Goal: Information Seeking & Learning: Find specific fact

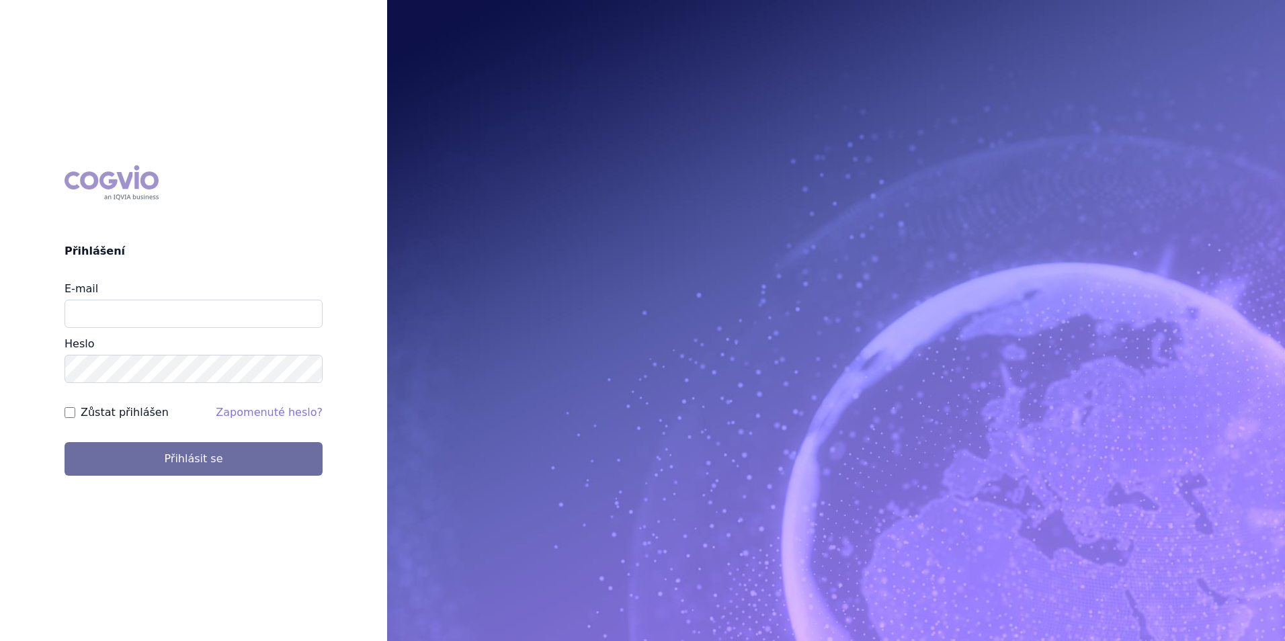
click at [184, 300] on div "E-mail" at bounding box center [194, 304] width 258 height 47
click at [184, 308] on input "E-mail" at bounding box center [194, 314] width 258 height 28
type input "balint.pasztor@lilly.com"
click at [65, 442] on button "Přihlásit se" at bounding box center [194, 459] width 258 height 34
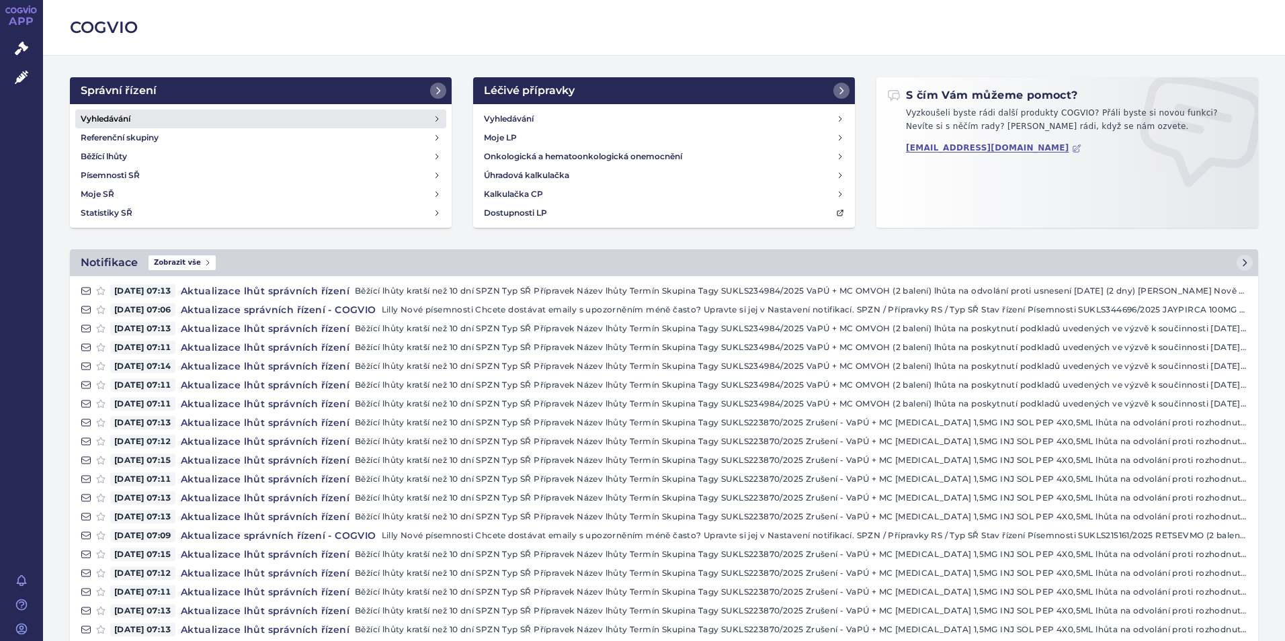
click at [144, 118] on link "Vyhledávání" at bounding box center [260, 119] width 371 height 19
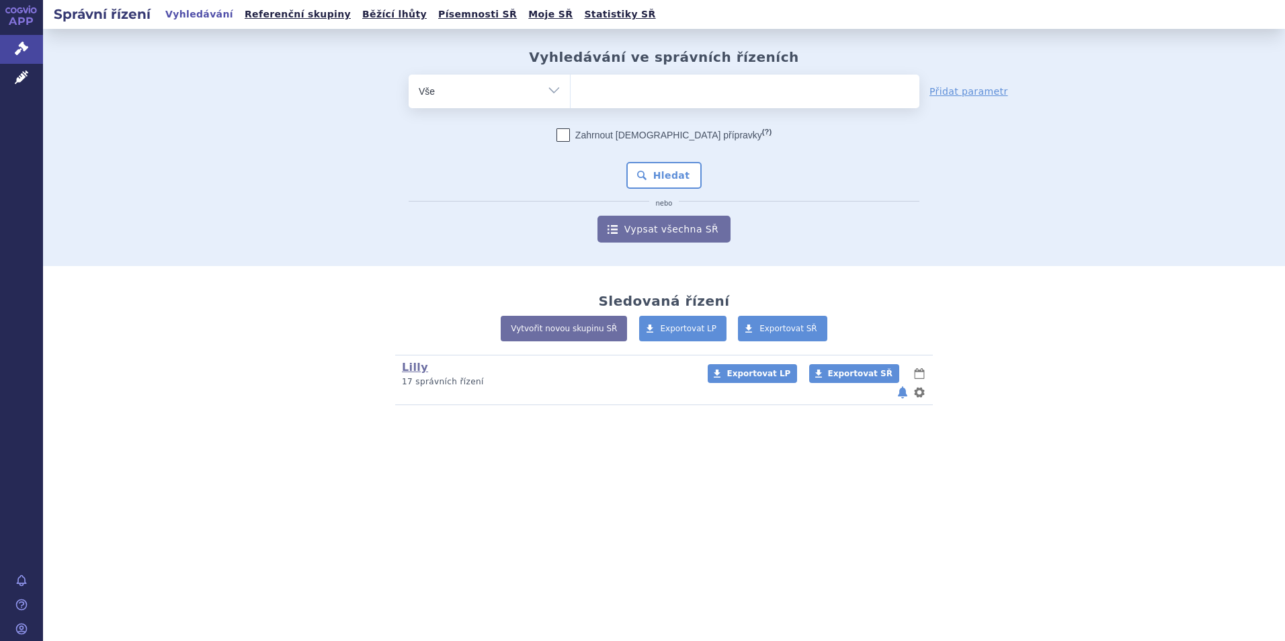
click at [634, 97] on ul at bounding box center [745, 89] width 349 height 28
click at [571, 97] on select at bounding box center [570, 91] width 1 height 34
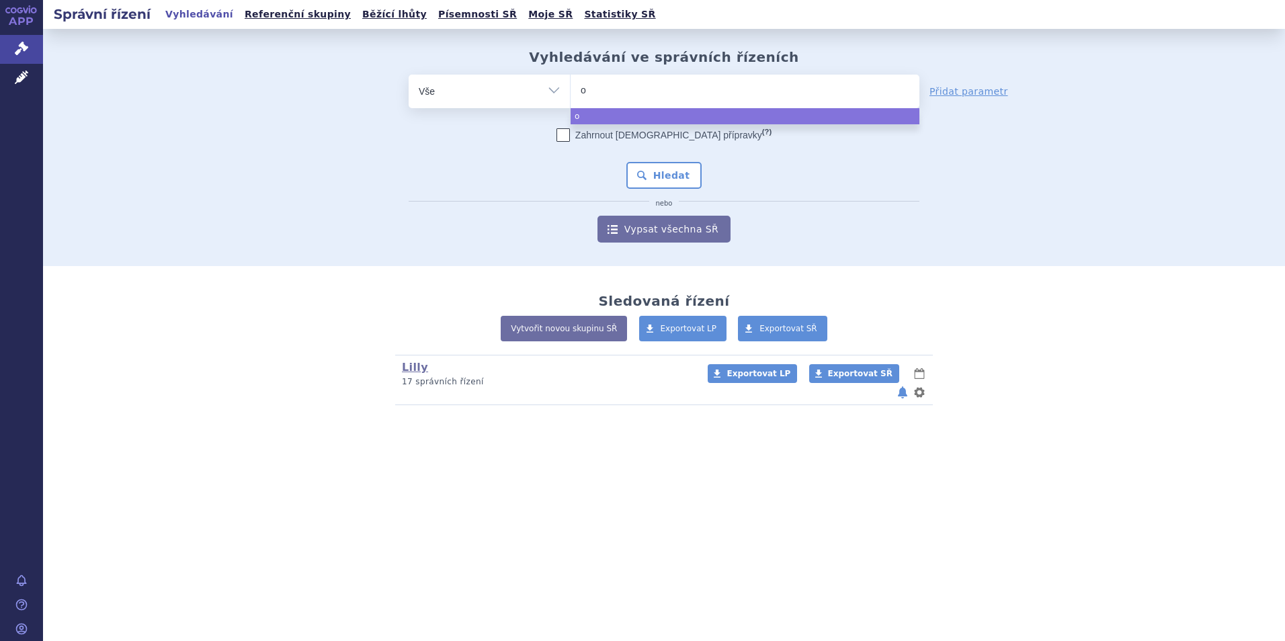
type input "om"
type input "omv"
type input "omvo"
type input "omvoh"
select select "omvoh"
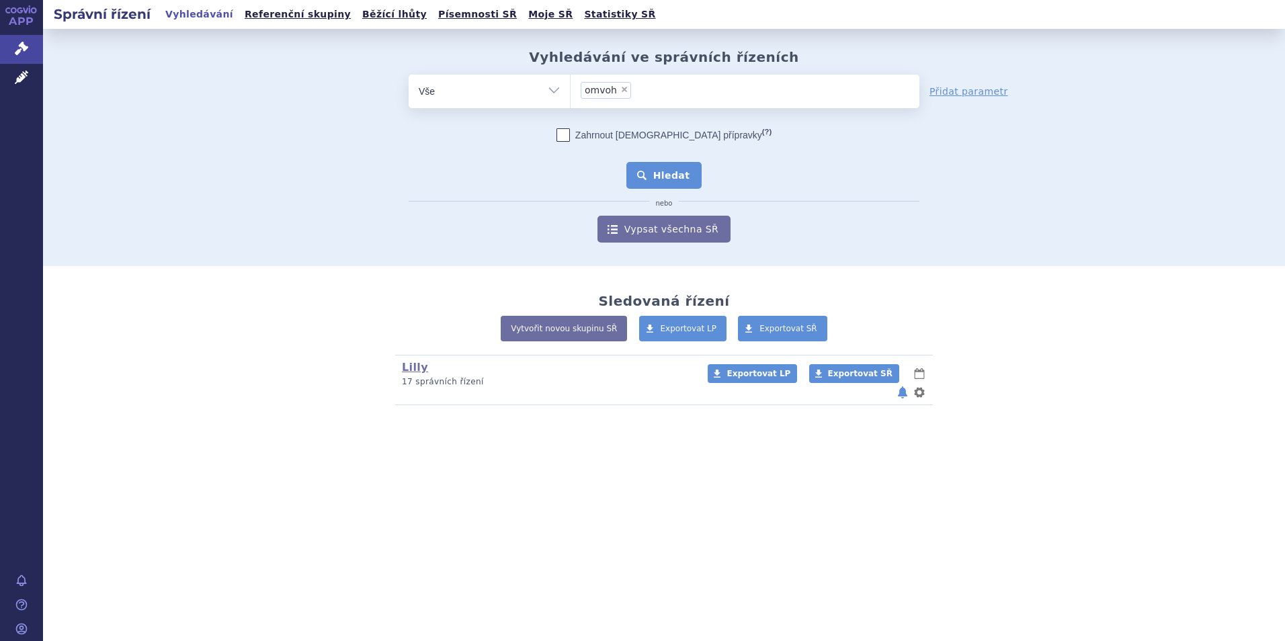
click at [659, 175] on button "Hledat" at bounding box center [664, 175] width 76 height 27
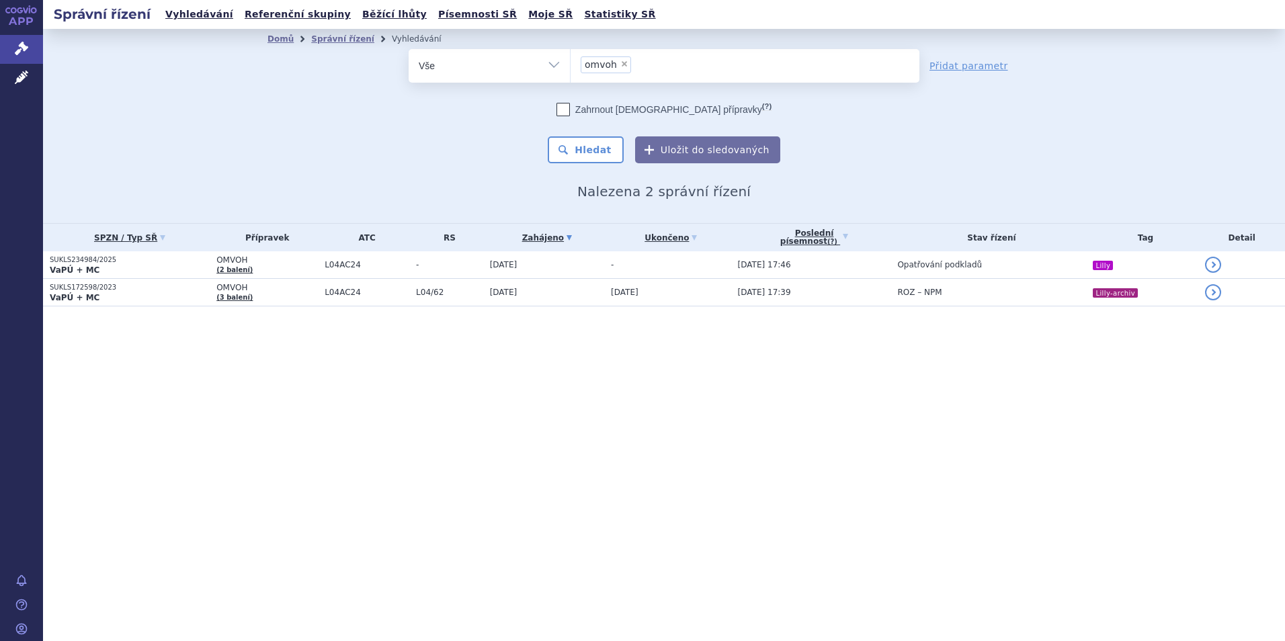
click at [296, 262] on span "OMVOH" at bounding box center [266, 259] width 101 height 9
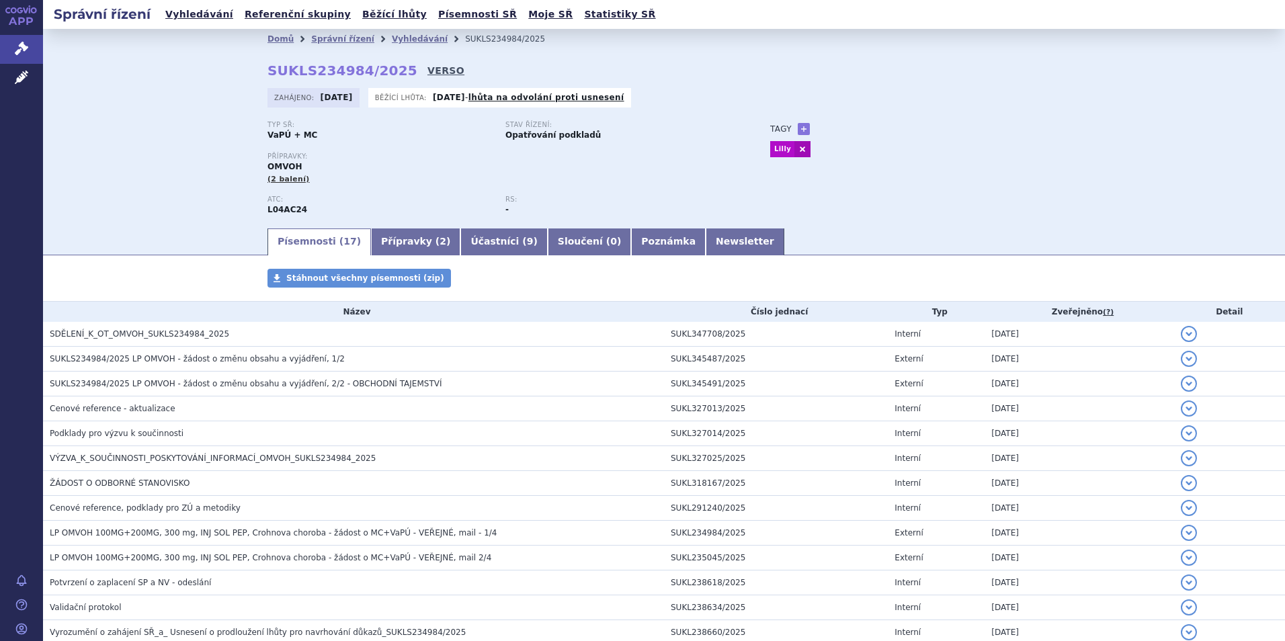
click at [427, 73] on link "VERSO" at bounding box center [445, 70] width 37 height 13
click at [427, 70] on link "VERSO" at bounding box center [445, 70] width 37 height 13
